Goal: Information Seeking & Learning: Learn about a topic

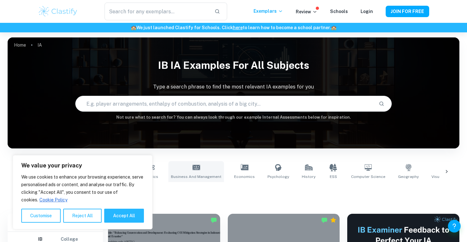
scroll to position [91, 0]
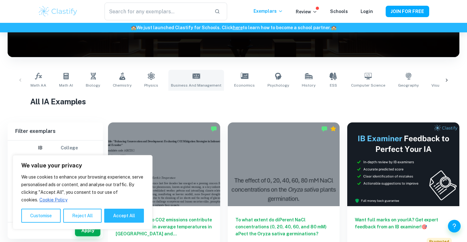
click at [192, 84] on span "Business and Management" at bounding box center [196, 86] width 51 height 6
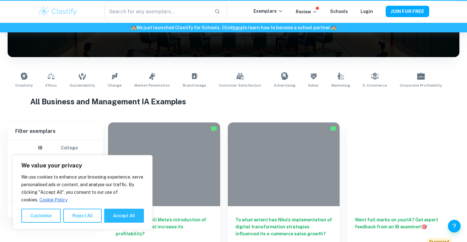
type input "Business and Management"
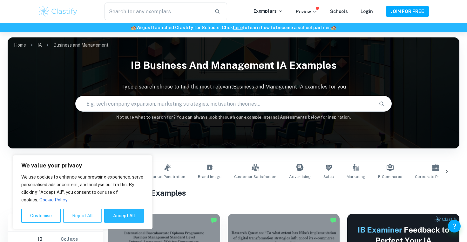
click at [86, 214] on button "Reject All" at bounding box center [82, 216] width 38 height 14
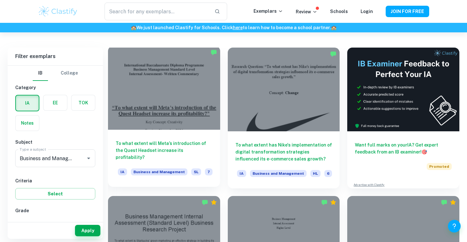
scroll to position [166, 0]
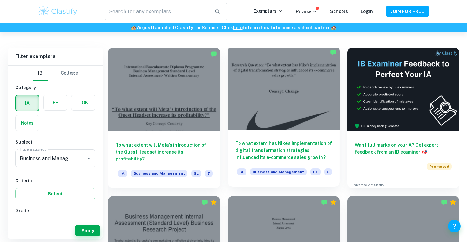
click at [270, 86] on div at bounding box center [284, 88] width 112 height 84
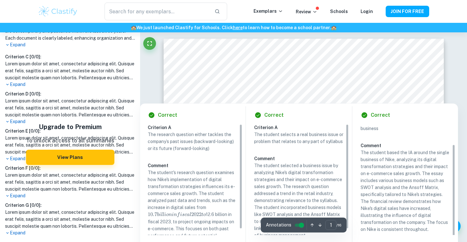
scroll to position [13, 0]
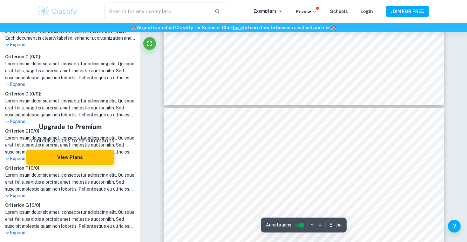
type input "4"
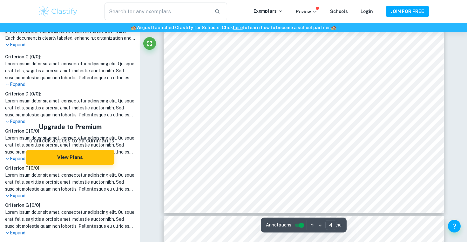
scroll to position [1373, 0]
